Goal: Transaction & Acquisition: Obtain resource

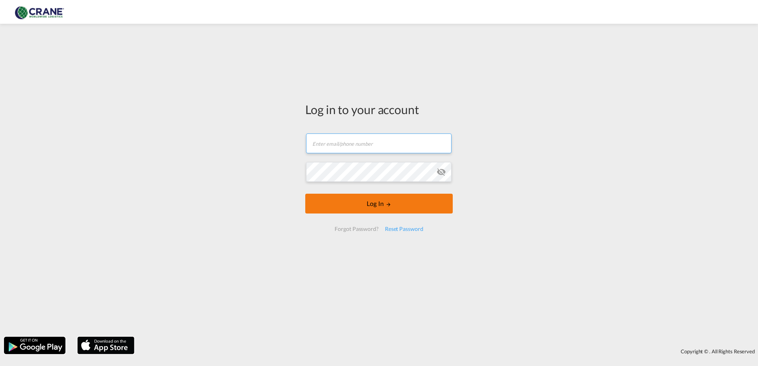
type input "[EMAIL_ADDRESS][PERSON_NAME][DOMAIN_NAME]"
click at [375, 203] on button "Log In" at bounding box center [378, 204] width 147 height 20
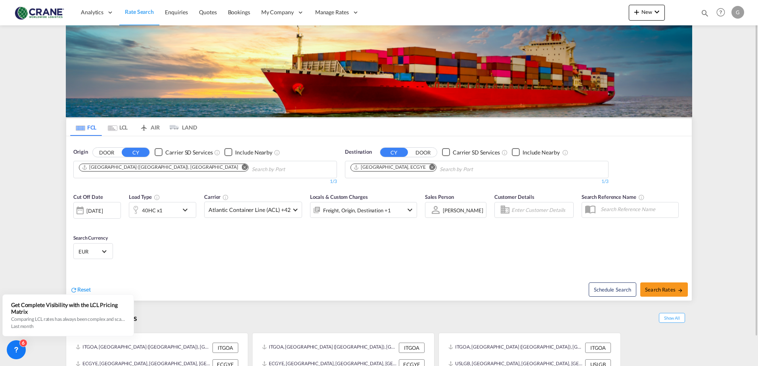
click at [429, 166] on md-icon "Remove" at bounding box center [432, 167] width 6 height 6
click at [396, 173] on body "Analytics Reports Dashboard Rate Search Enquiries Quotes Bookings" at bounding box center [379, 183] width 758 height 366
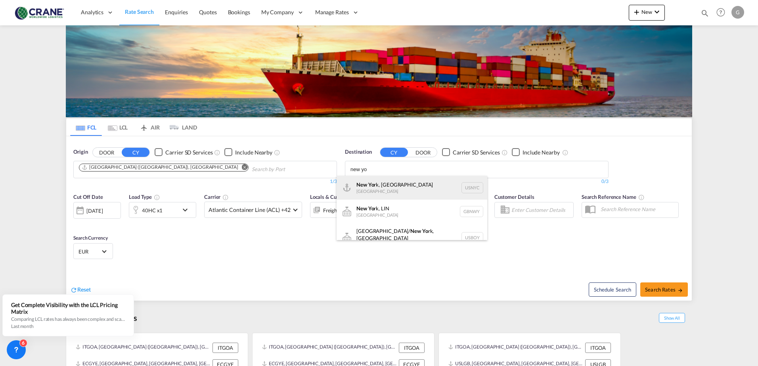
type input "new yo"
click at [371, 191] on div "New Yo rk, [GEOGRAPHIC_DATA] [GEOGRAPHIC_DATA] USNYC" at bounding box center [411, 188] width 151 height 24
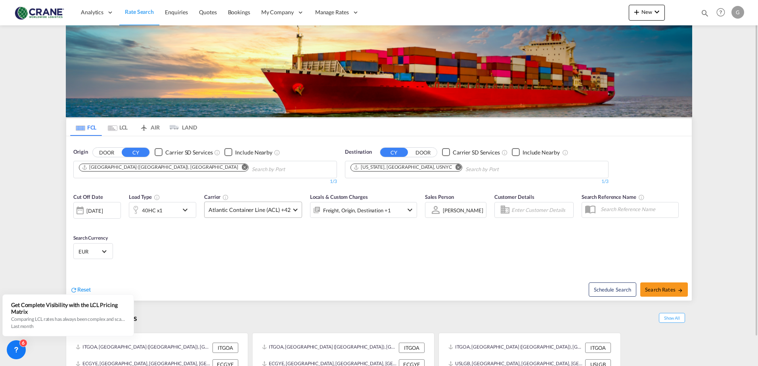
click at [278, 212] on span "Atlantic Container Line (ACL) +42" at bounding box center [249, 210] width 82 height 8
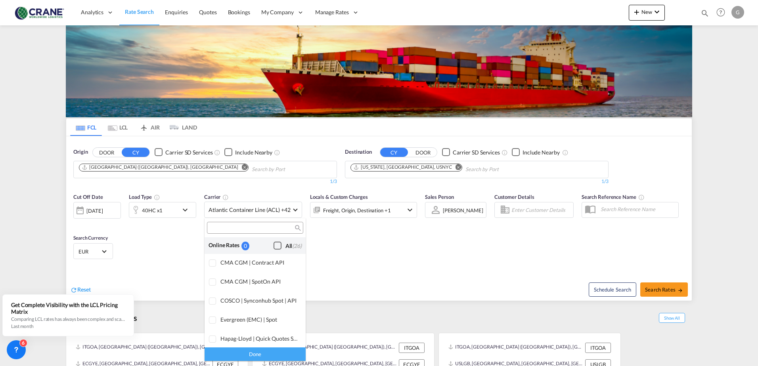
click at [273, 246] on div "Checkbox No Ink" at bounding box center [277, 246] width 8 height 8
click at [234, 352] on div "Done" at bounding box center [254, 354] width 101 height 14
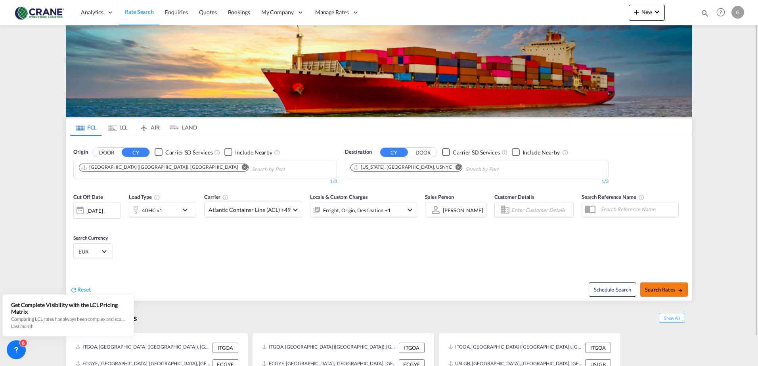
click at [662, 292] on span "Search Rates" at bounding box center [664, 290] width 38 height 6
type input "ITGOA to USNYC / [DATE]"
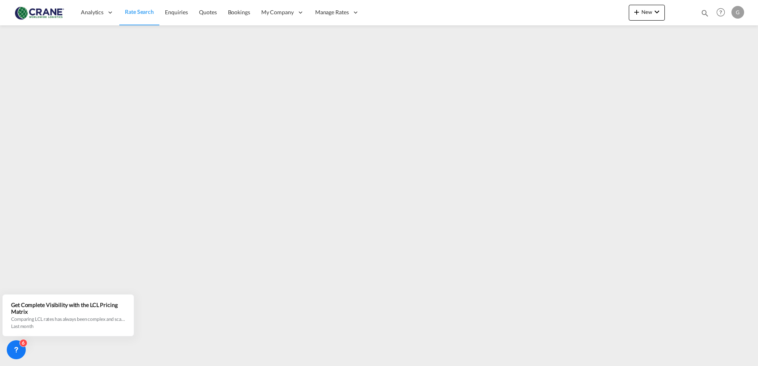
click at [9, 11] on md-toolbar "Analytics Reports Dashboard Rate Search Enquiries Quotes Bookings" at bounding box center [379, 12] width 758 height 25
click at [15, 12] on img at bounding box center [39, 13] width 54 height 18
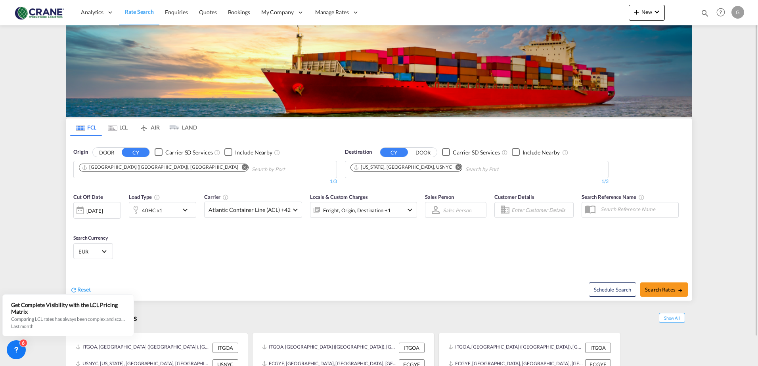
drag, startPoint x: 235, startPoint y: 266, endPoint x: 233, endPoint y: 139, distance: 127.6
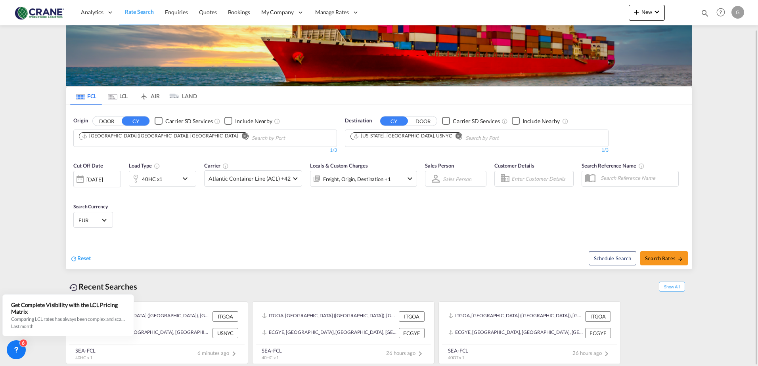
drag, startPoint x: 394, startPoint y: 226, endPoint x: 477, endPoint y: 18, distance: 224.5
click at [740, 16] on div "G" at bounding box center [737, 12] width 13 height 13
click at [720, 61] on button "Logout" at bounding box center [729, 61] width 52 height 16
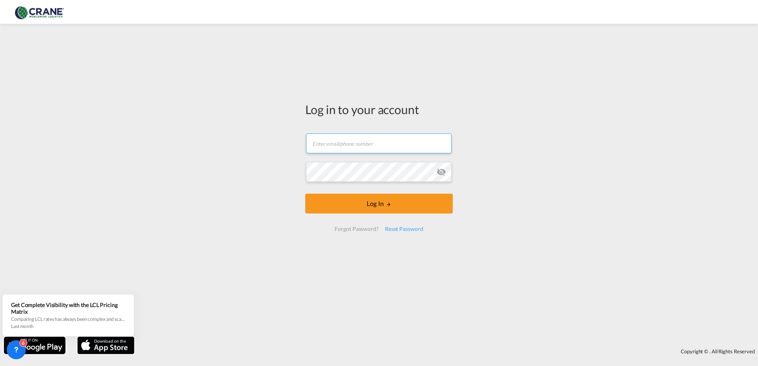
type input "[EMAIL_ADDRESS][PERSON_NAME][DOMAIN_NAME]"
